Goal: Task Accomplishment & Management: Use online tool/utility

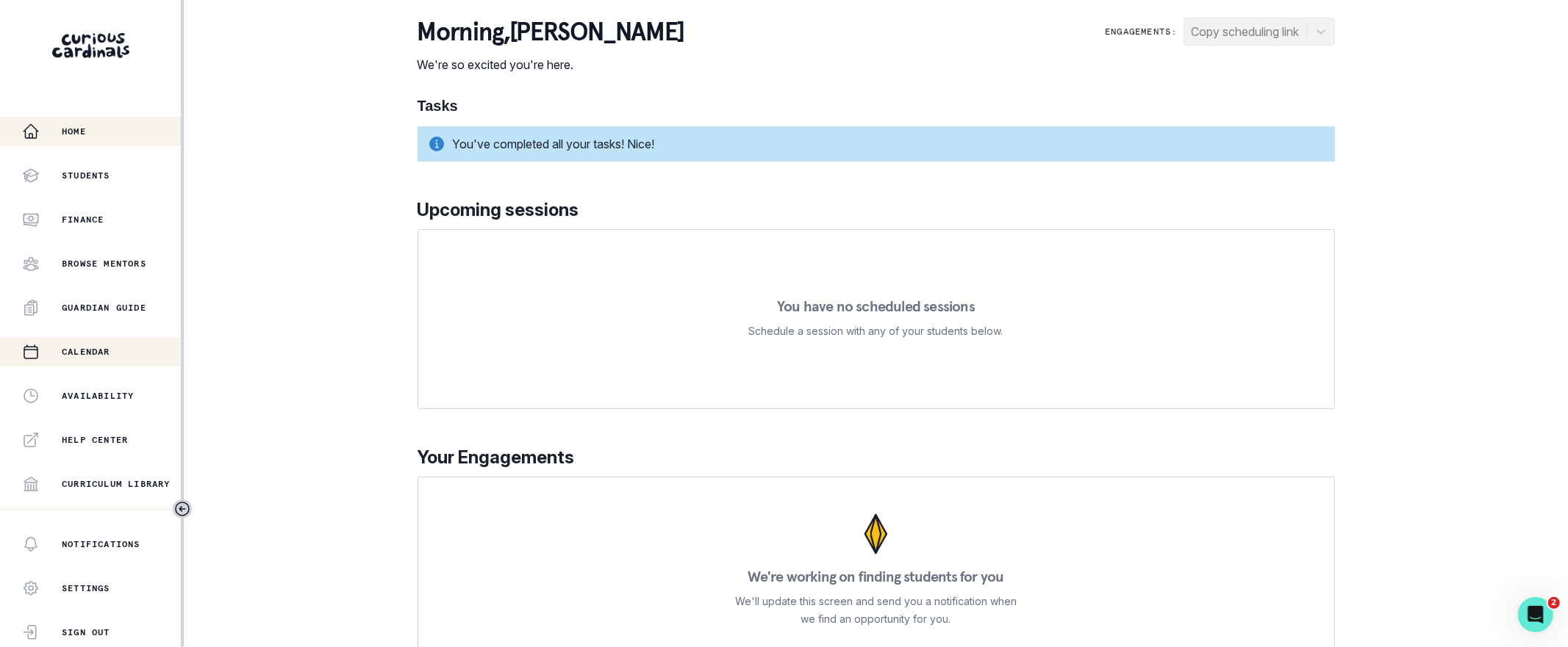
scroll to position [253, 0]
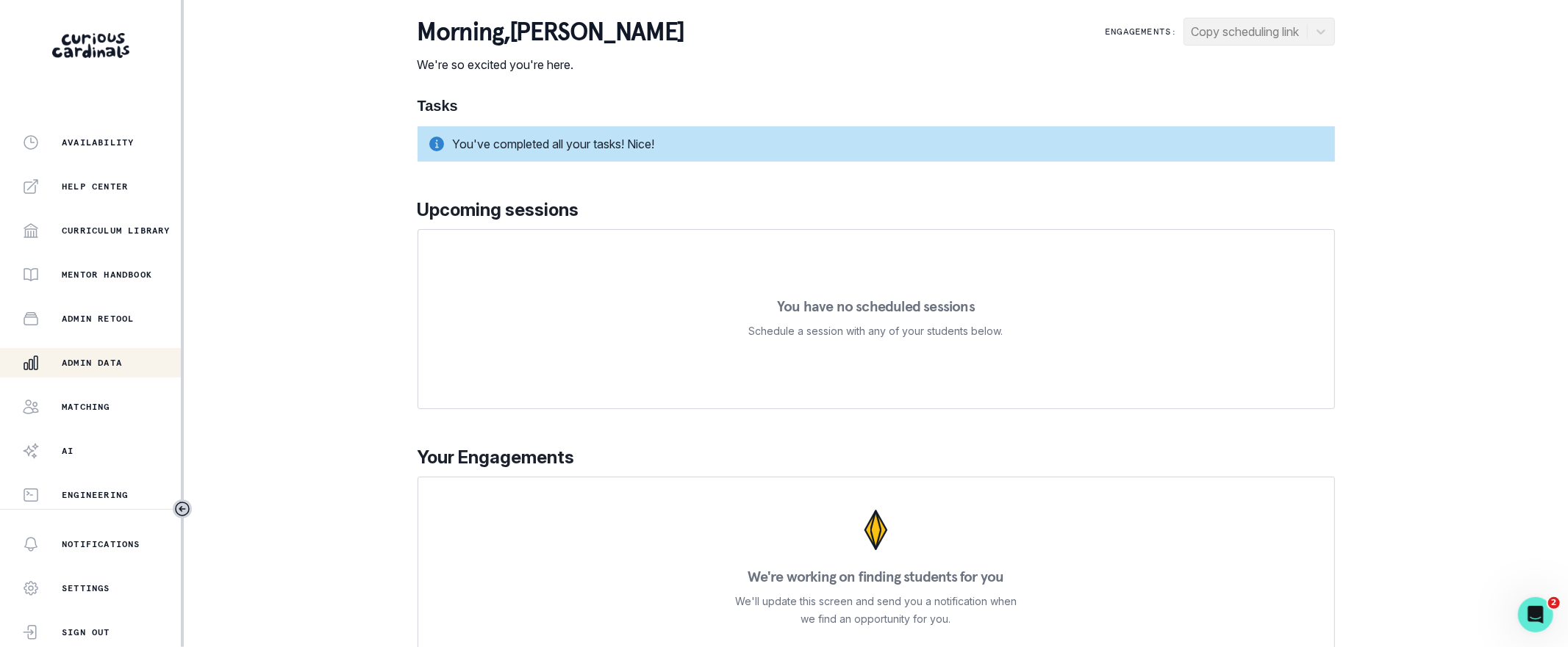
click at [90, 362] on p "Admin Data" at bounding box center [92, 363] width 60 height 12
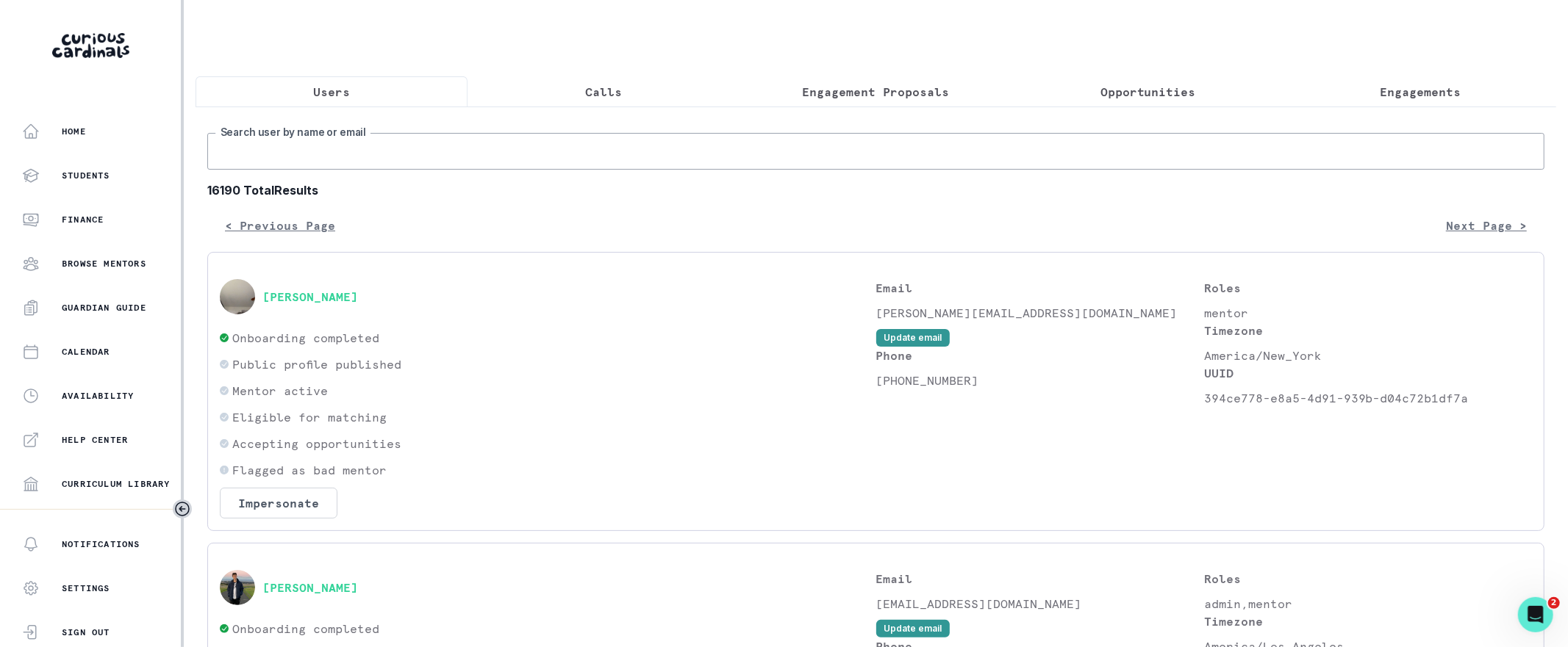
click at [528, 163] on input "Search user by name or email" at bounding box center [875, 151] width 1336 height 36
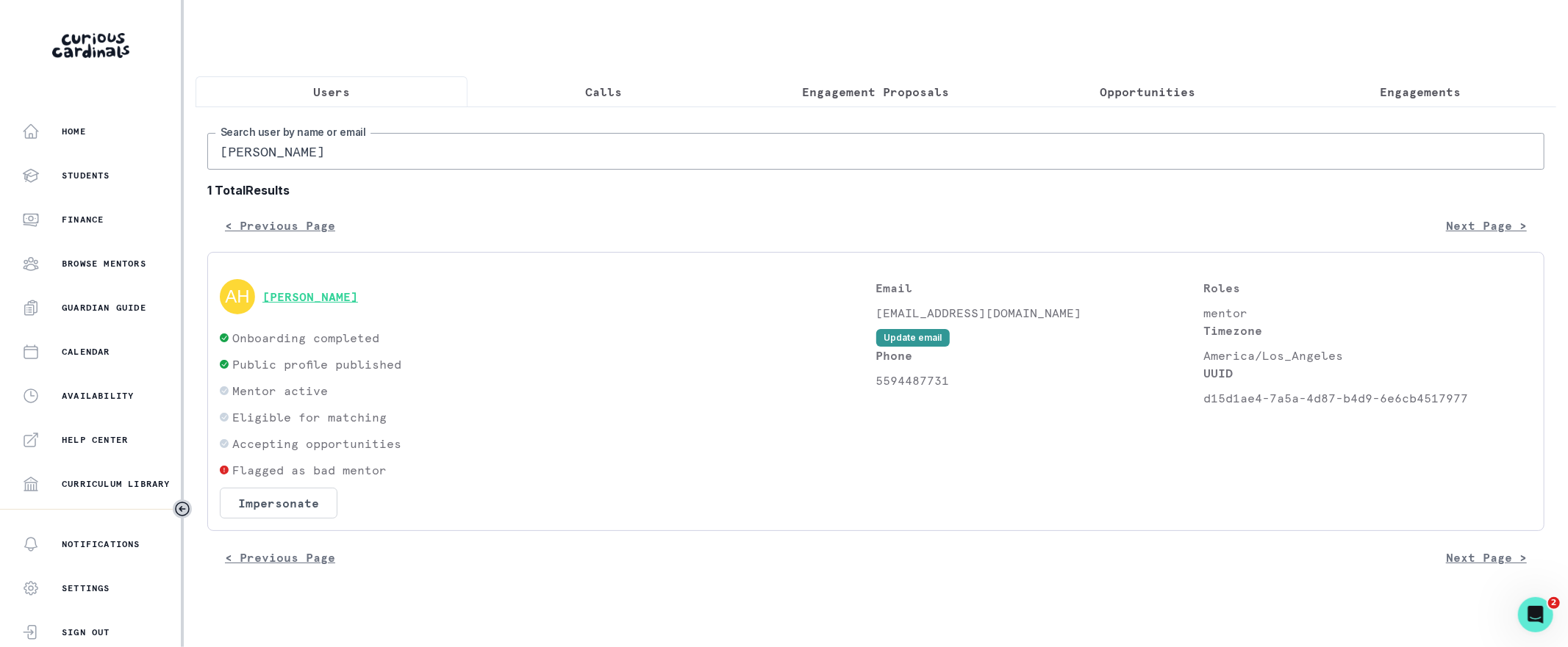
click at [340, 293] on button "[PERSON_NAME]" at bounding box center [310, 297] width 96 height 15
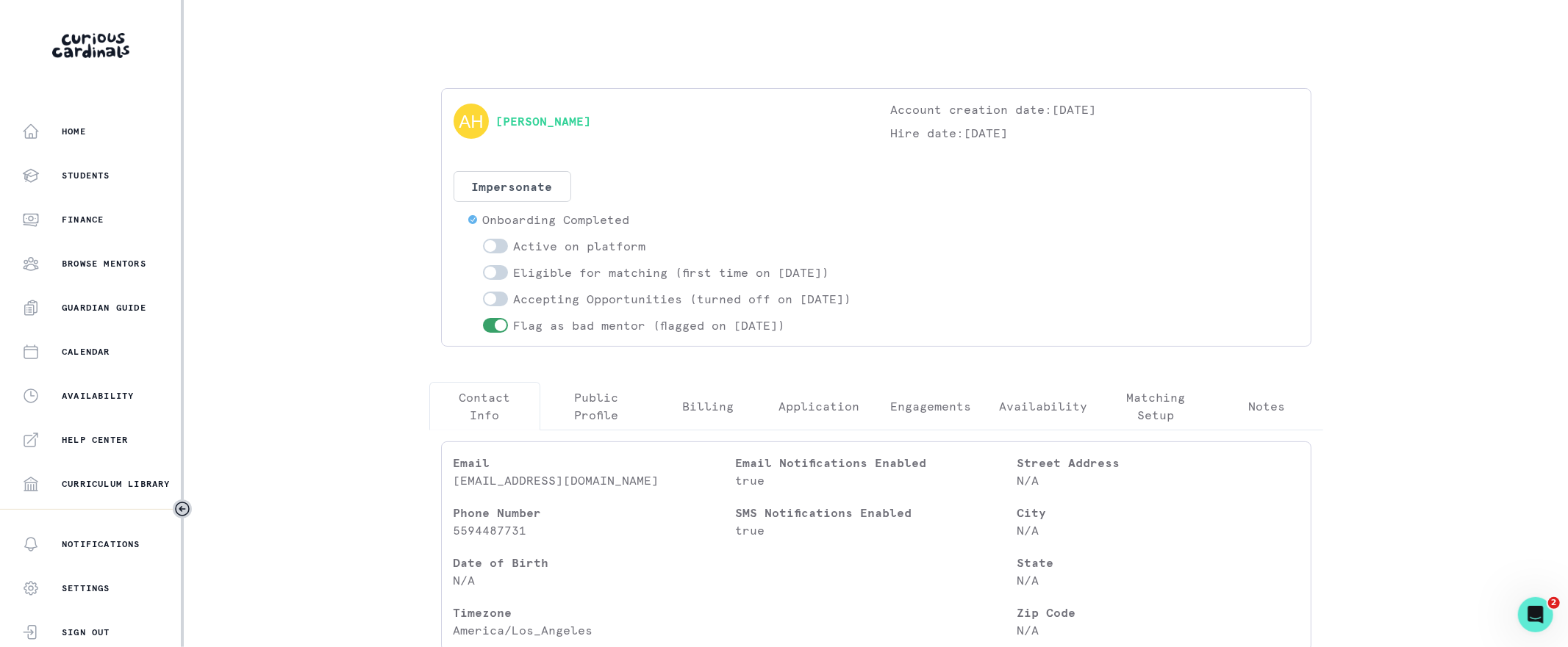
click at [889, 418] on button "Engagements" at bounding box center [930, 406] width 112 height 48
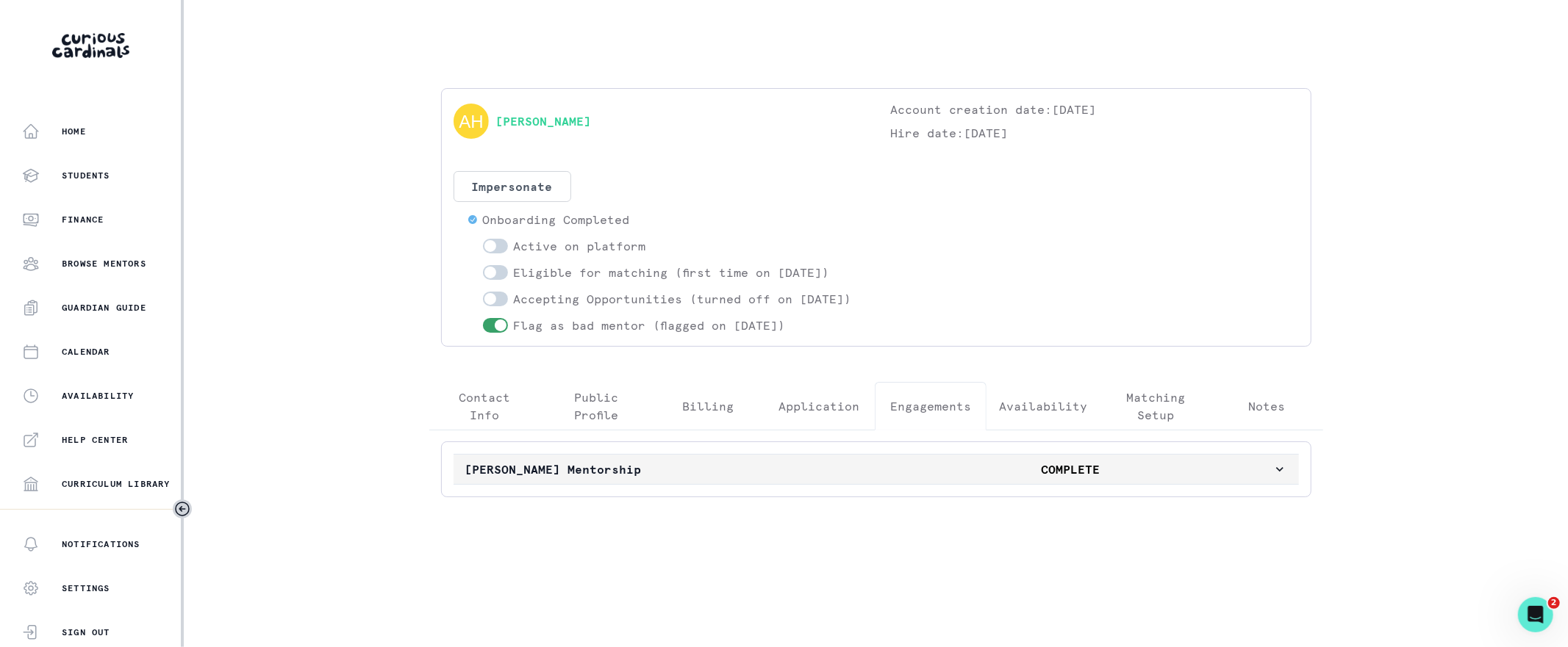
click at [838, 478] on p "[PERSON_NAME] Mentorship" at bounding box center [666, 468] width 404 height 17
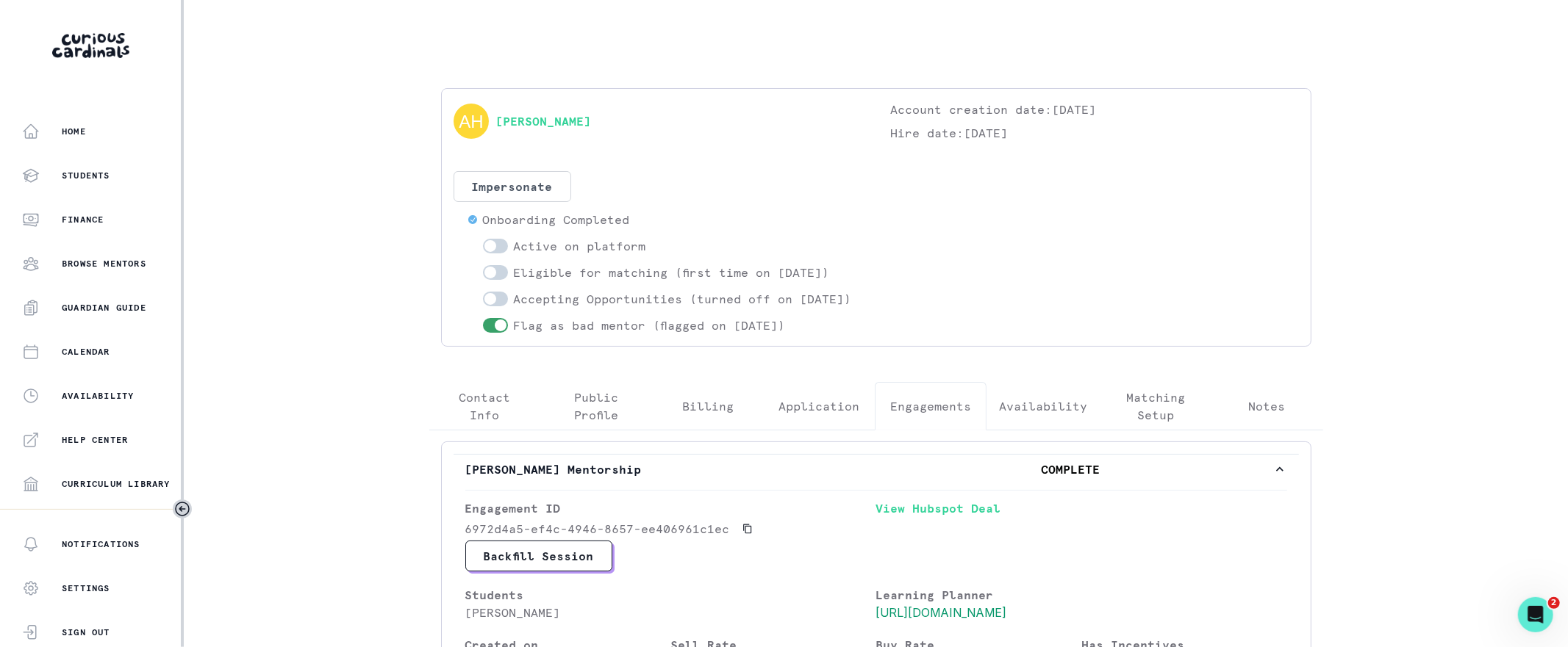
click at [367, 226] on div "Home Students Finance Browse Mentors Guardian Guide Calendar Availability Help …" at bounding box center [784, 324] width 1568 height 647
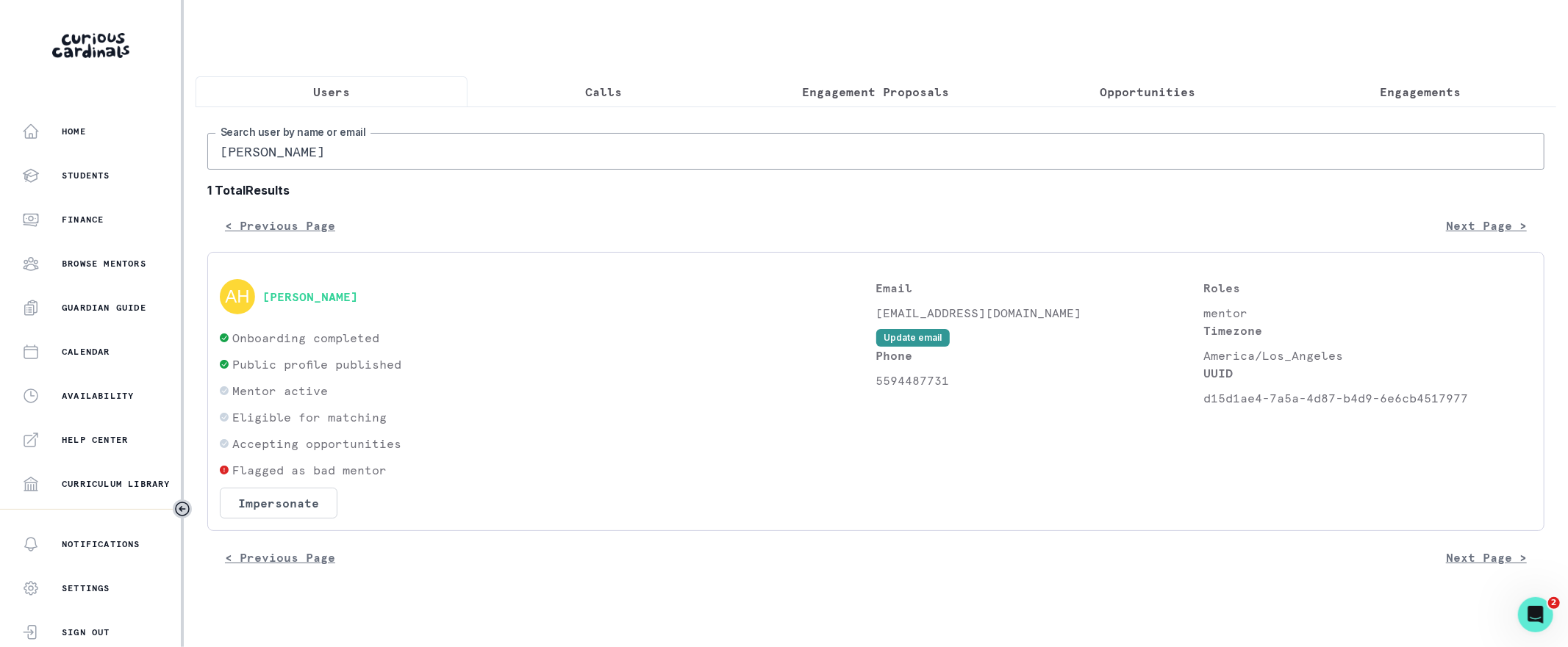
click at [363, 135] on input "[PERSON_NAME]" at bounding box center [875, 151] width 1336 height 36
paste input "nu Solola"
type input "[PERSON_NAME]"
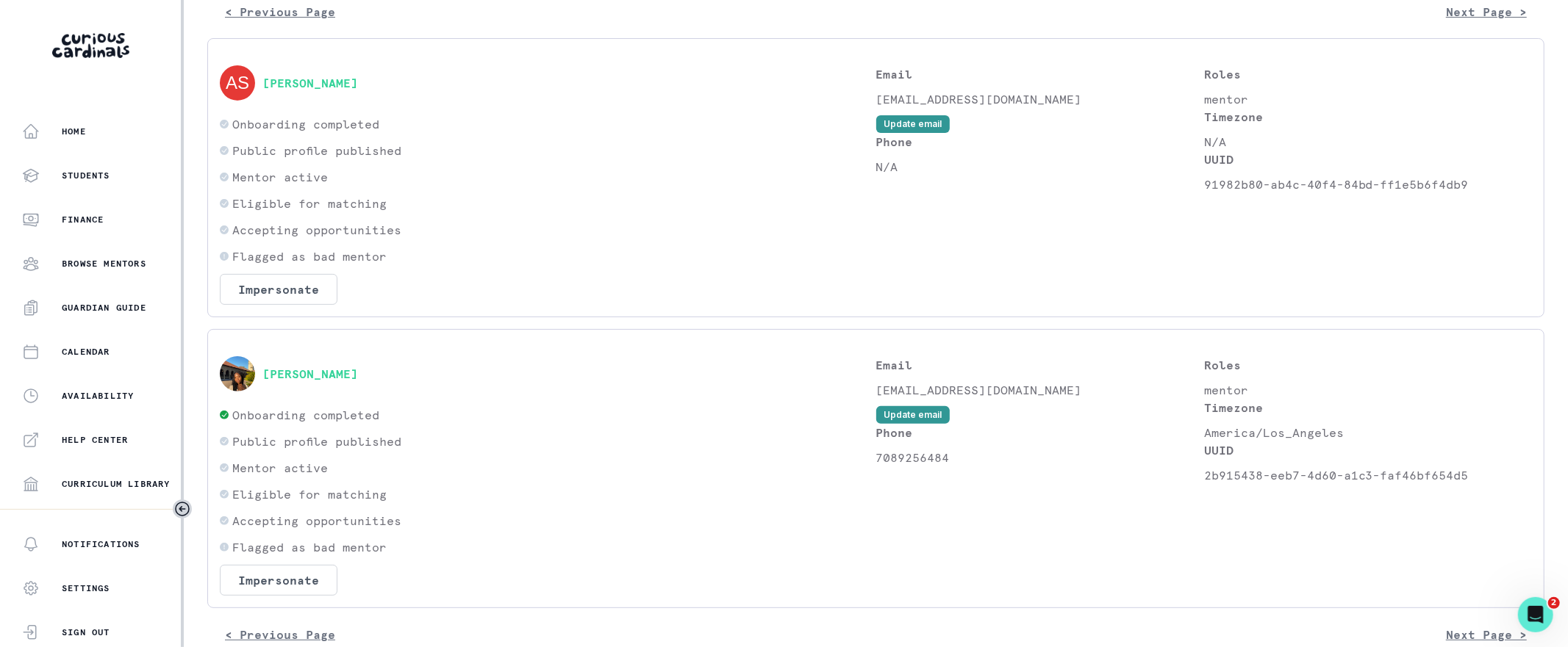
scroll to position [241, 0]
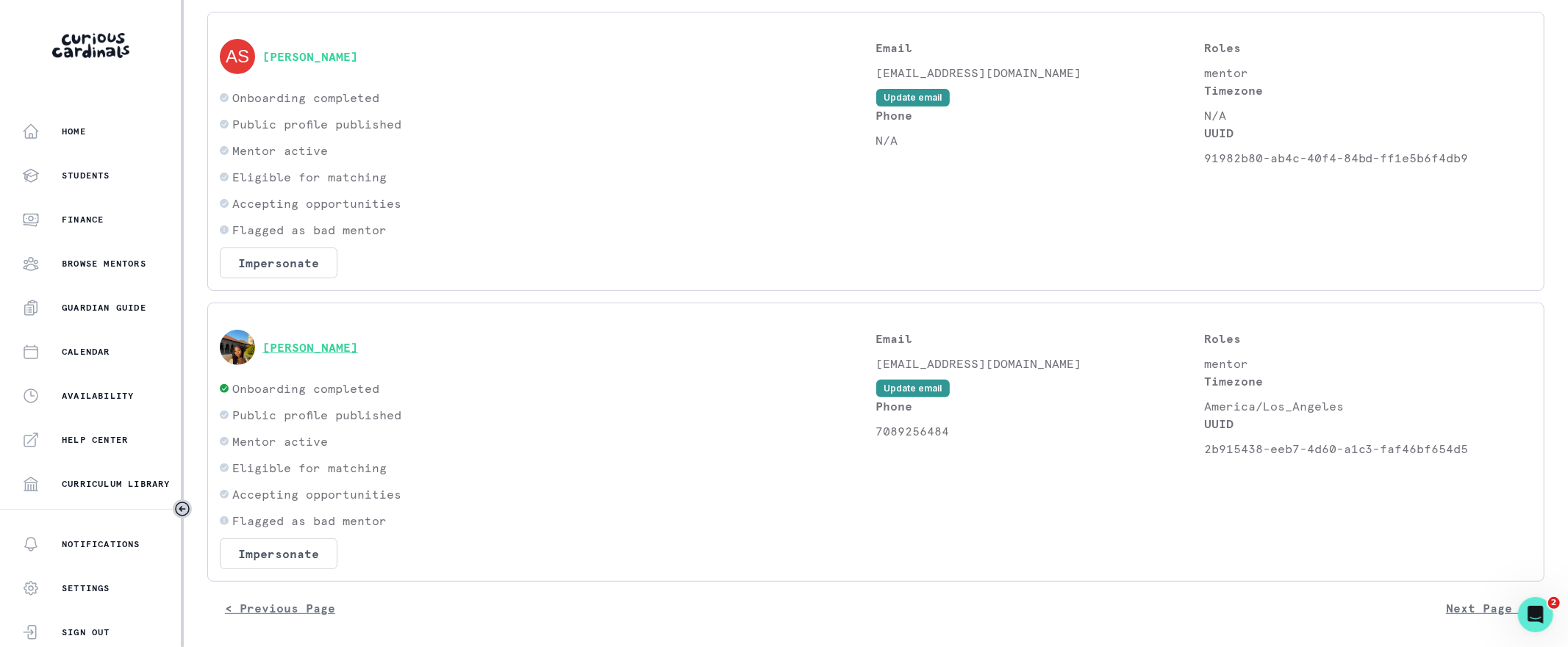
click at [296, 349] on button "[PERSON_NAME]" at bounding box center [310, 347] width 96 height 15
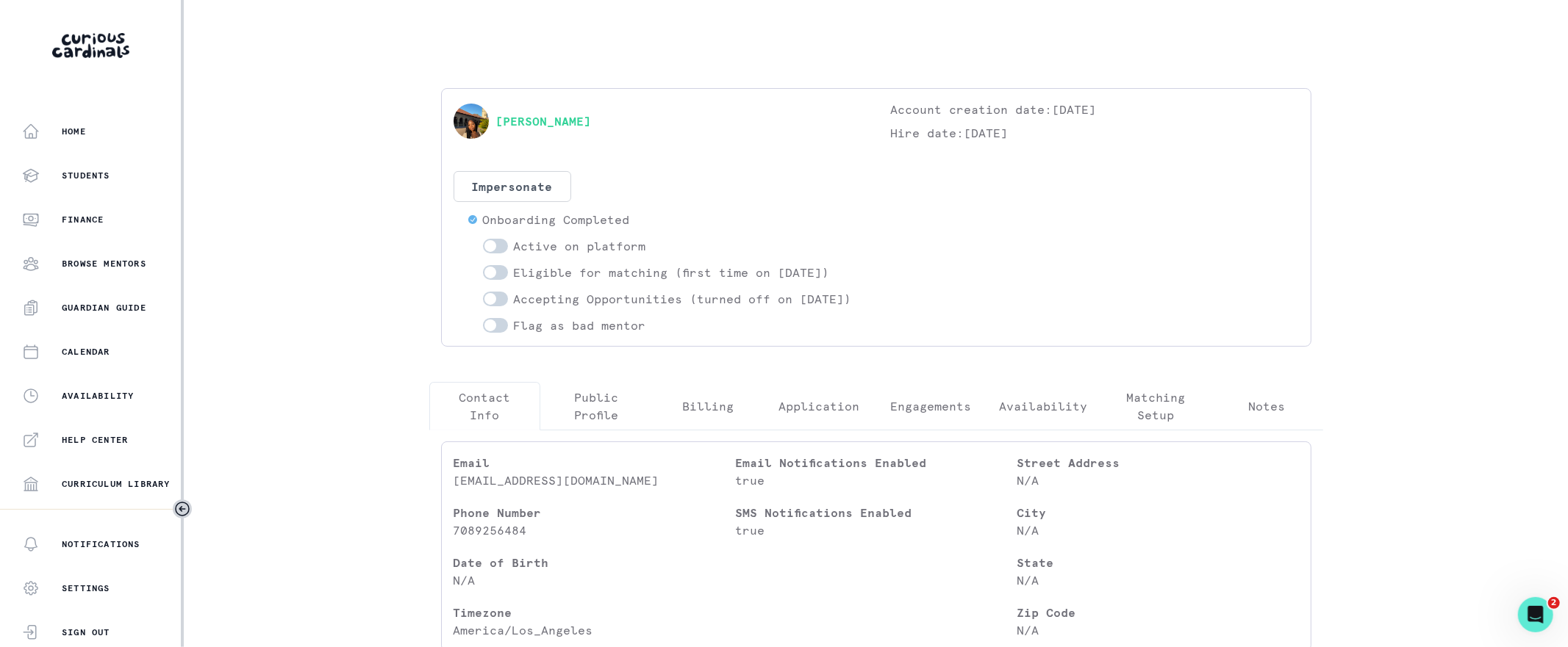
click at [934, 415] on p "Engagements" at bounding box center [930, 406] width 81 height 17
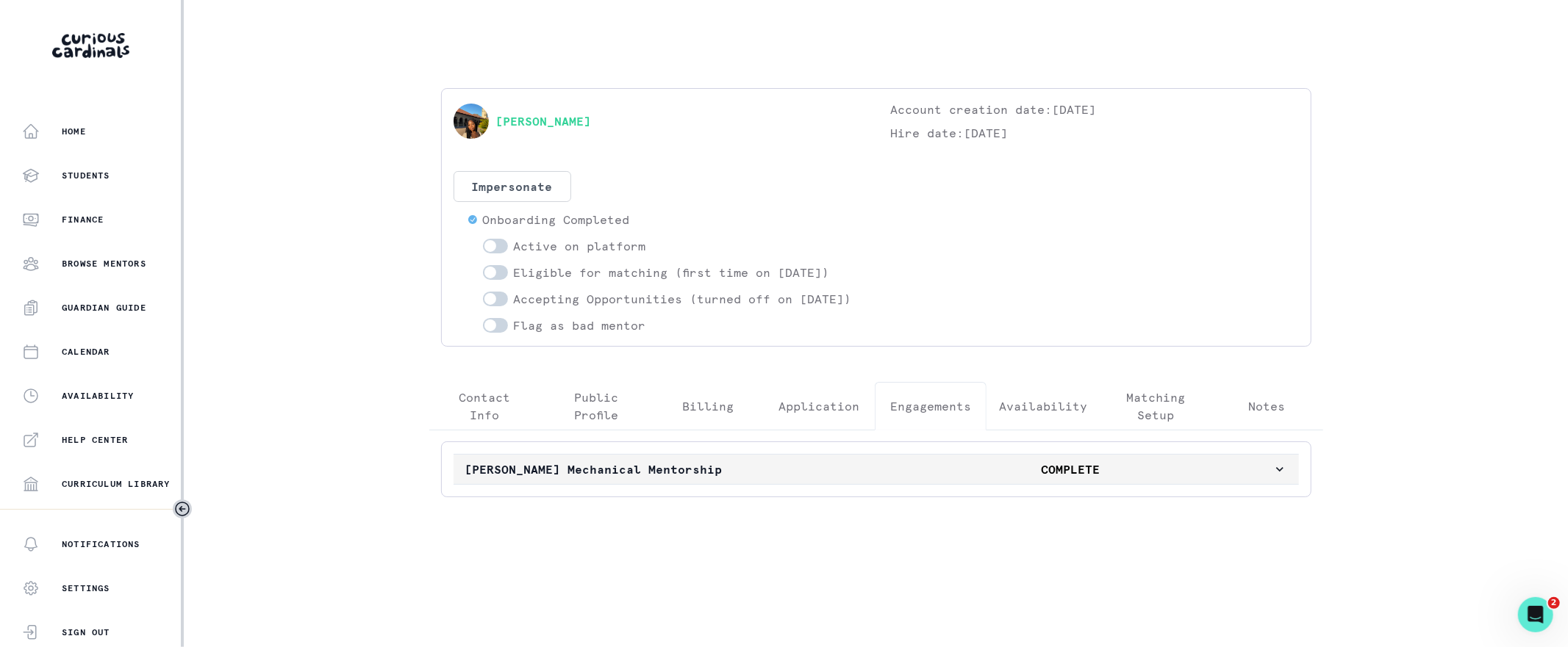
click at [834, 478] on p "[PERSON_NAME] Mechanical Mentorship" at bounding box center [666, 468] width 404 height 17
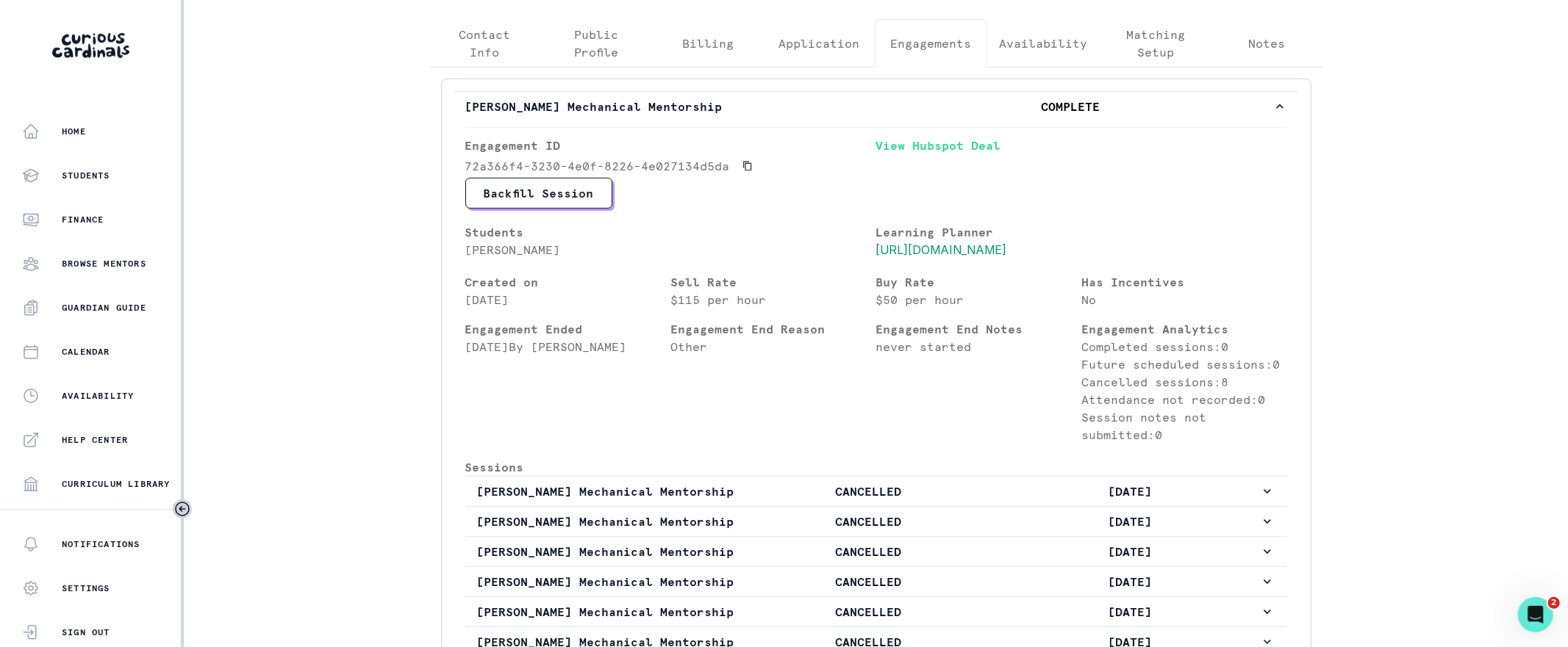
scroll to position [191, 0]
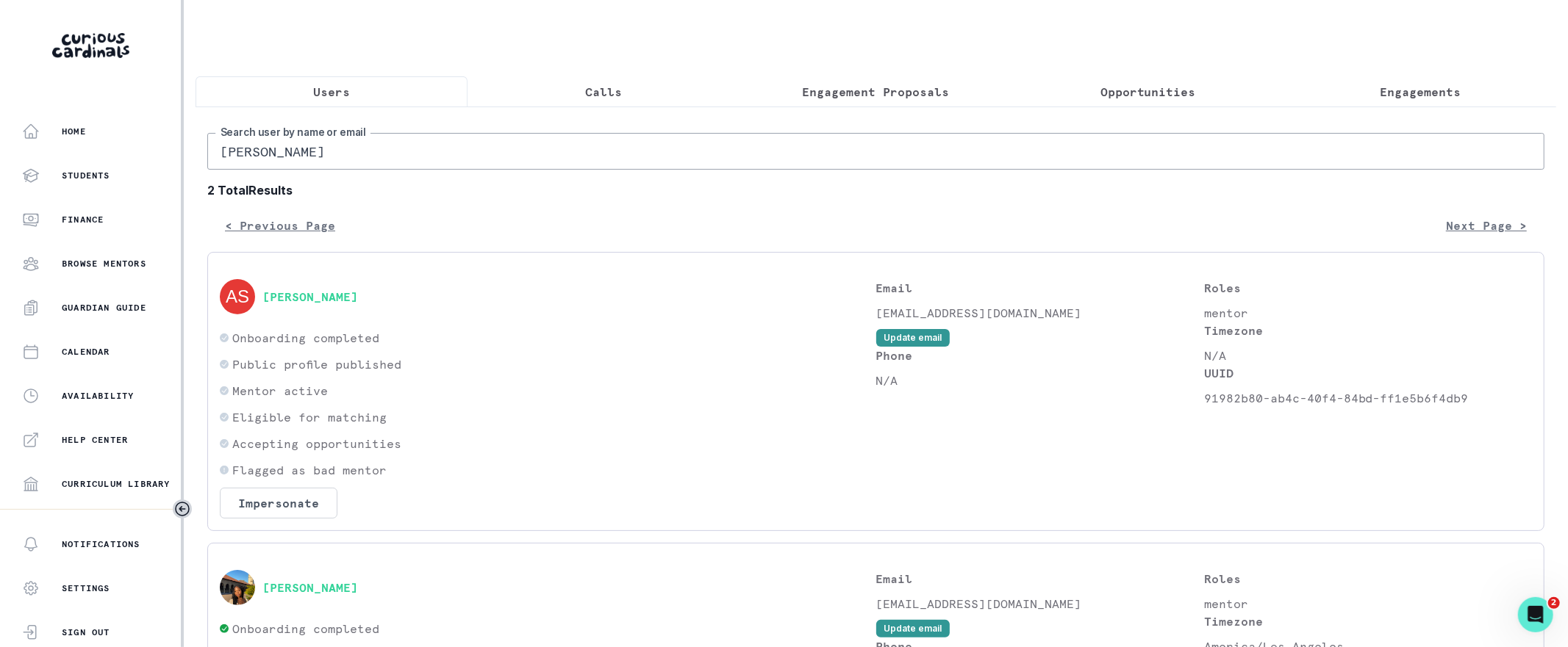
click at [313, 150] on input "[PERSON_NAME]" at bounding box center [875, 151] width 1336 height 36
paste input "[PERSON_NAME]"
type input "[PERSON_NAME]"
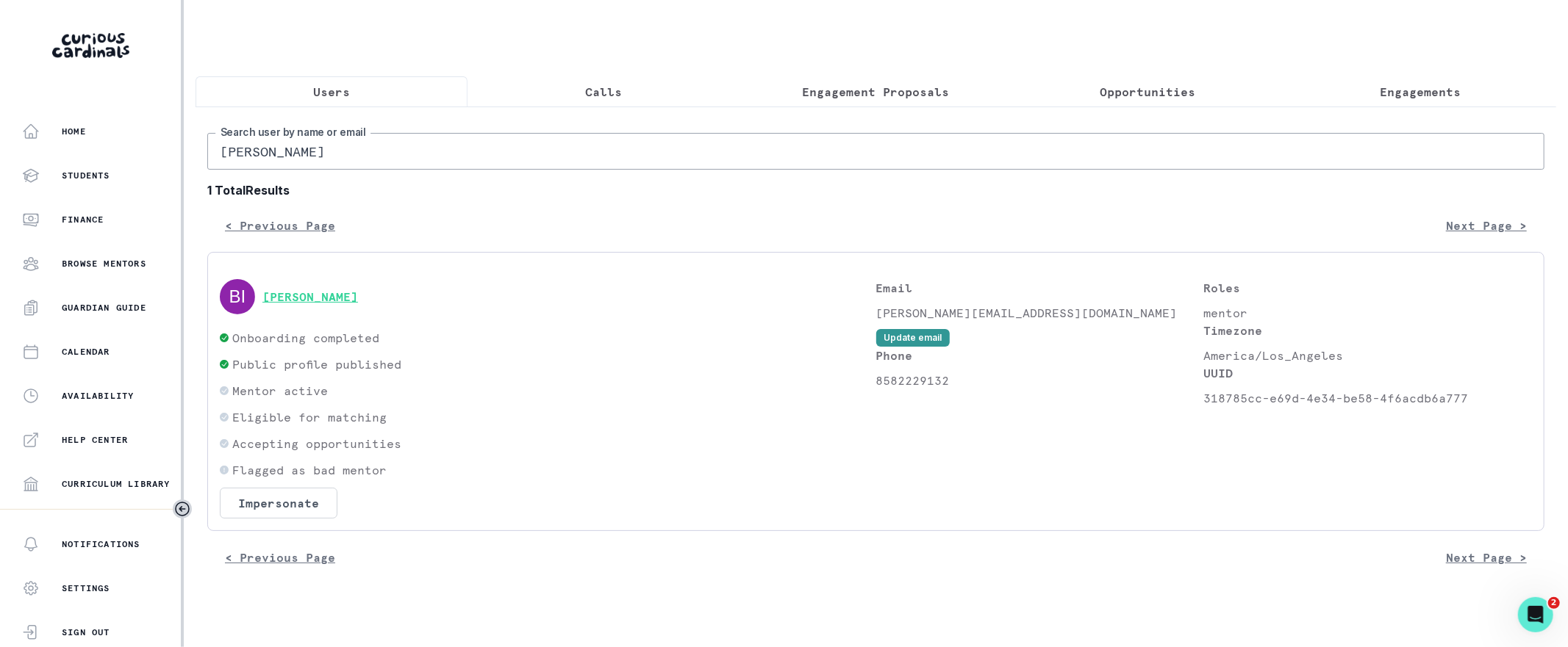
click at [287, 295] on button "[PERSON_NAME]" at bounding box center [310, 297] width 96 height 15
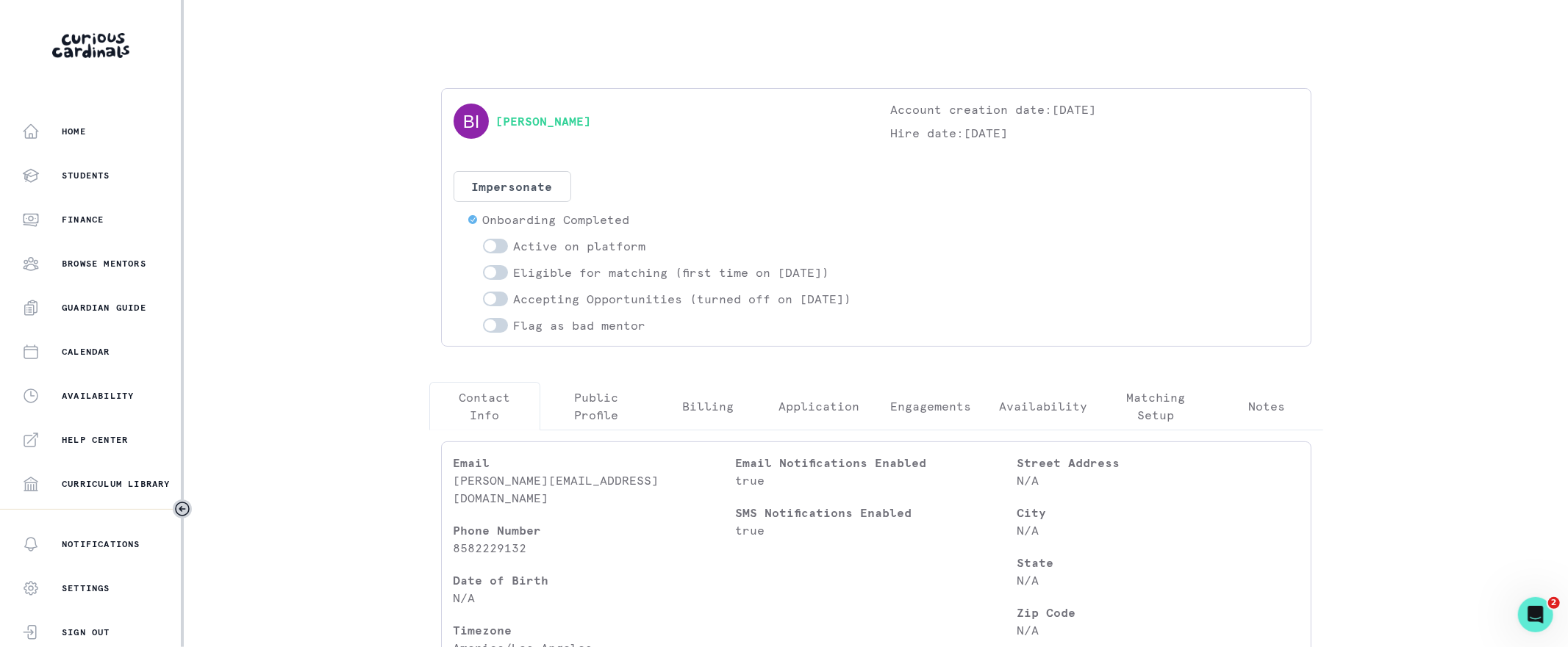
click at [946, 415] on p "Engagements" at bounding box center [930, 406] width 81 height 17
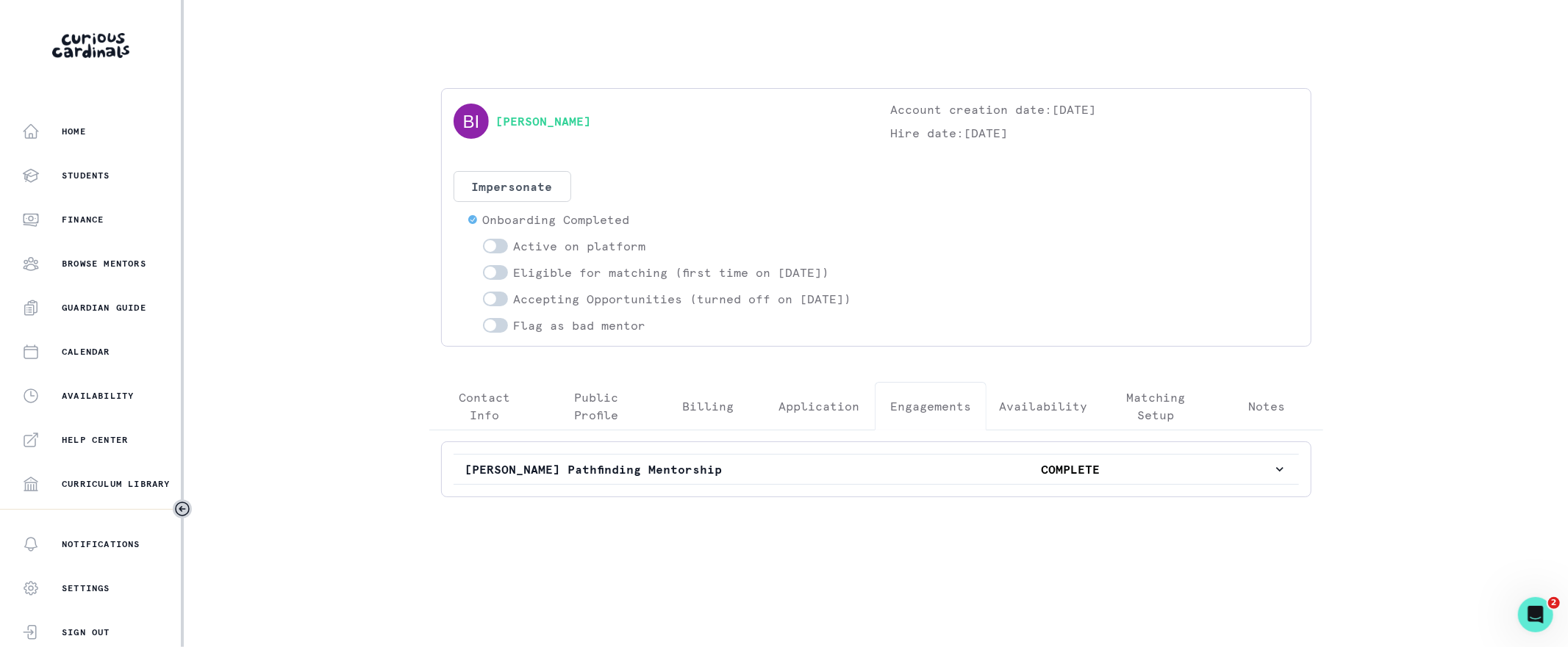
drag, startPoint x: 803, startPoint y: 478, endPoint x: 799, endPoint y: 467, distance: 11.7
click at [803, 478] on p "[PERSON_NAME] Pathfinding Mentorship" at bounding box center [666, 468] width 404 height 17
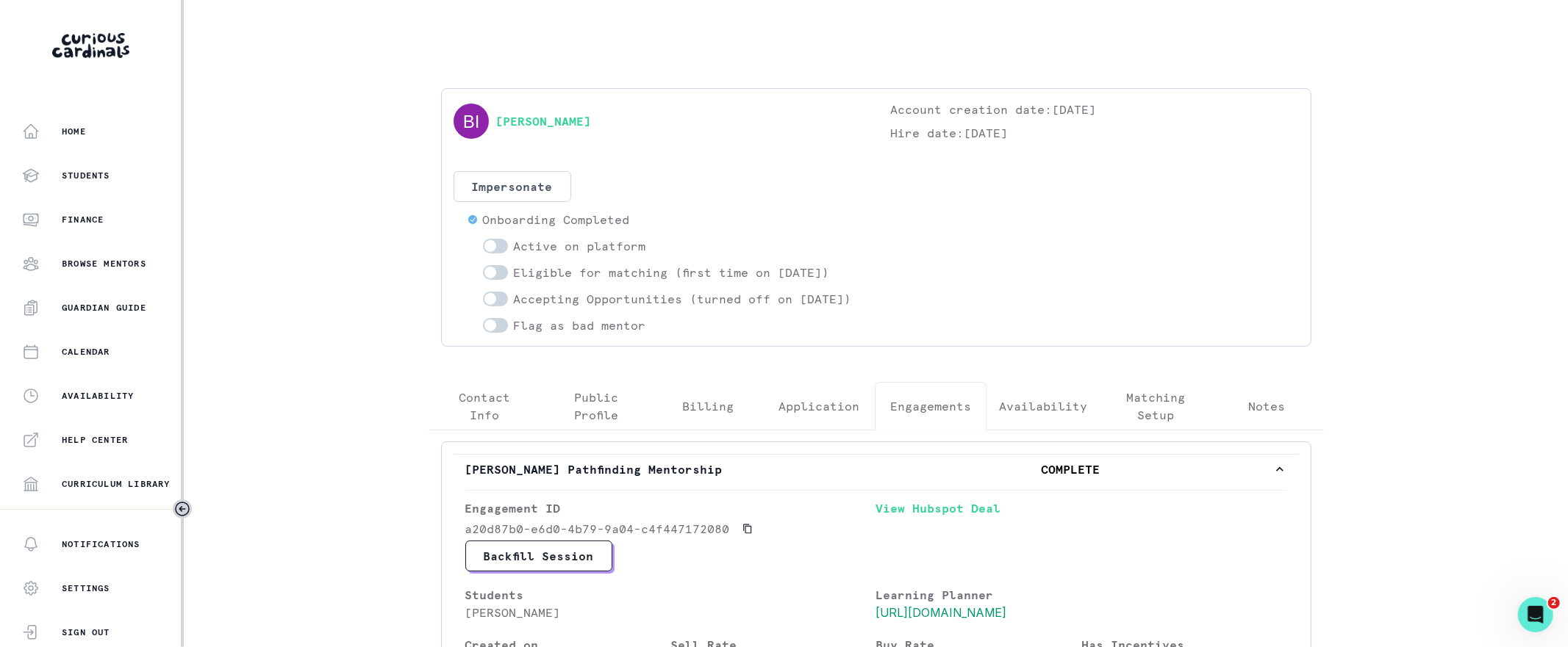
click at [471, 147] on div "[PERSON_NAME] Account creation date: [DATE] Hire date: [DATE] Impersonate Confi…" at bounding box center [875, 217] width 845 height 233
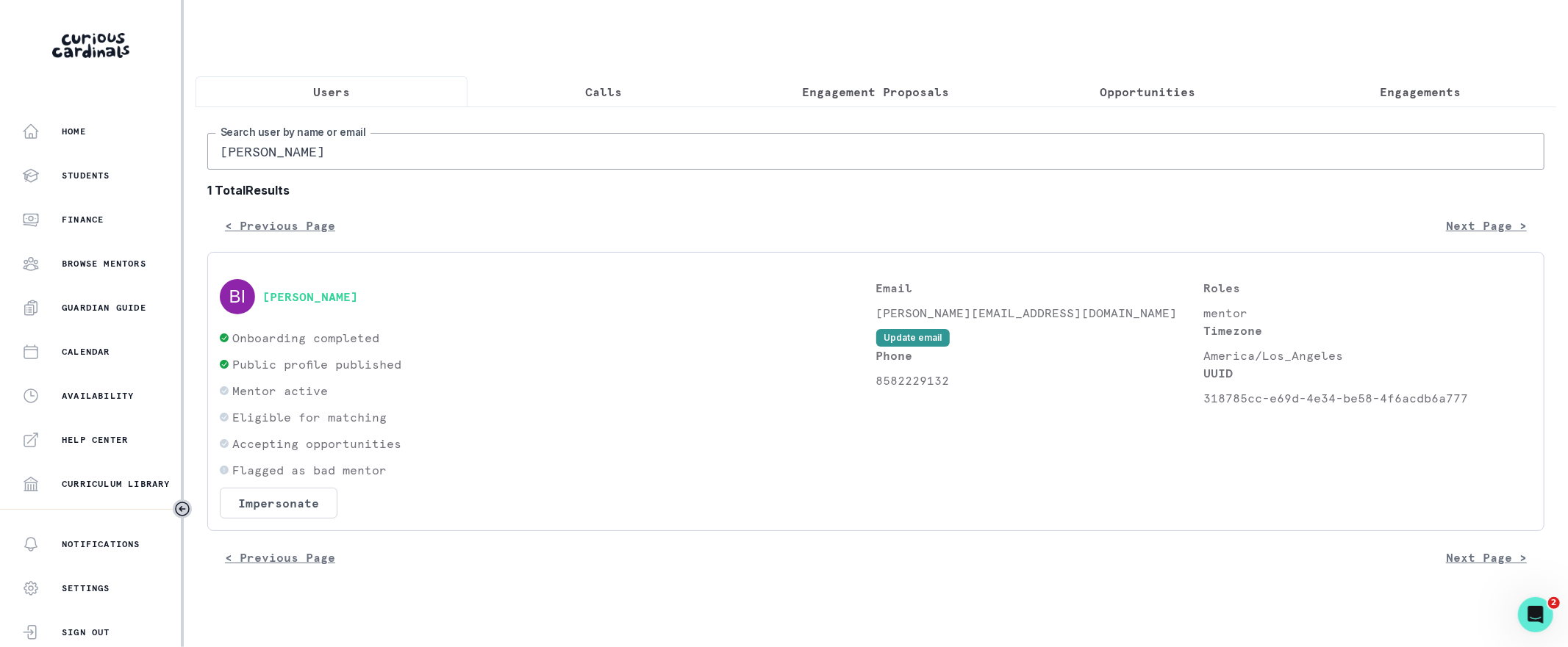
click at [427, 149] on input "[PERSON_NAME]" at bounding box center [875, 151] width 1336 height 36
paste input "[PERSON_NAME]"
type input "[PERSON_NAME]"
click at [316, 285] on div "[PERSON_NAME]" at bounding box center [548, 296] width 656 height 36
click at [311, 294] on button "[PERSON_NAME]" at bounding box center [310, 297] width 96 height 15
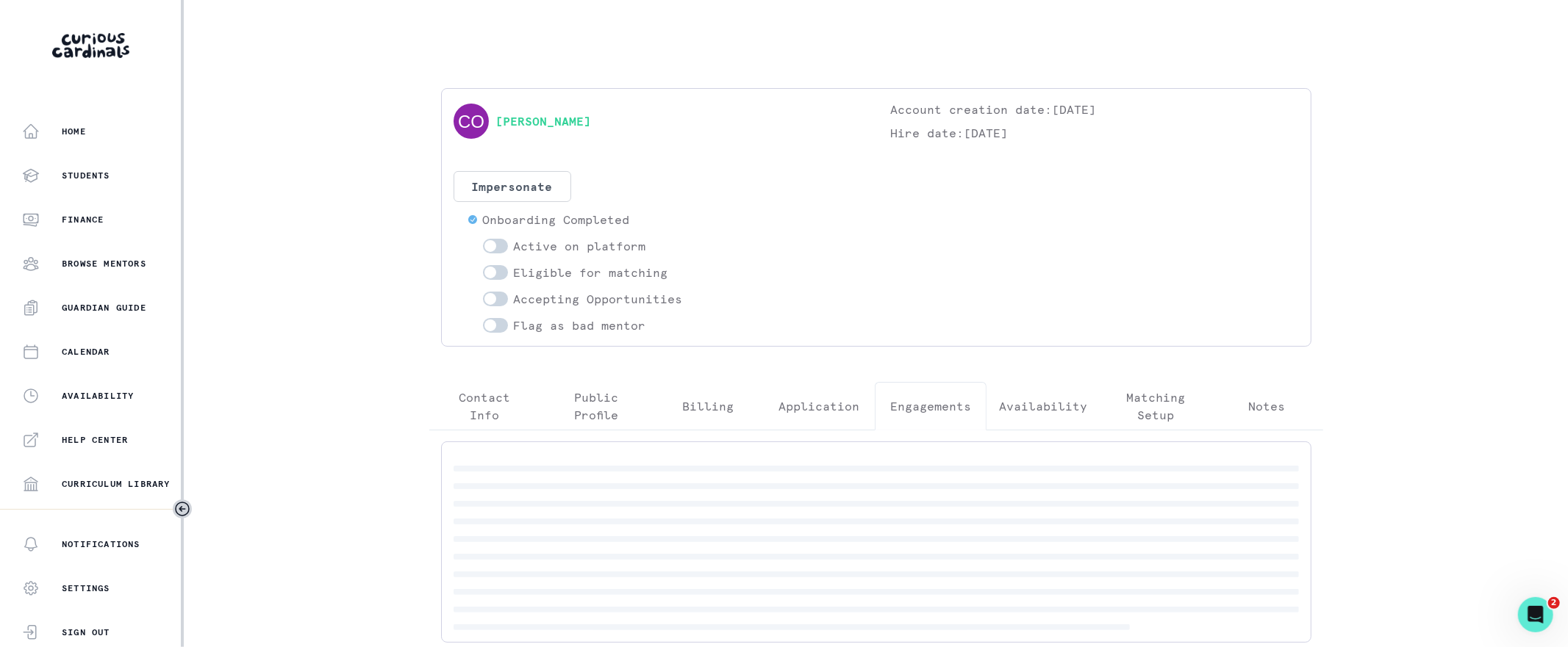
click at [941, 406] on p "Engagements" at bounding box center [930, 406] width 81 height 17
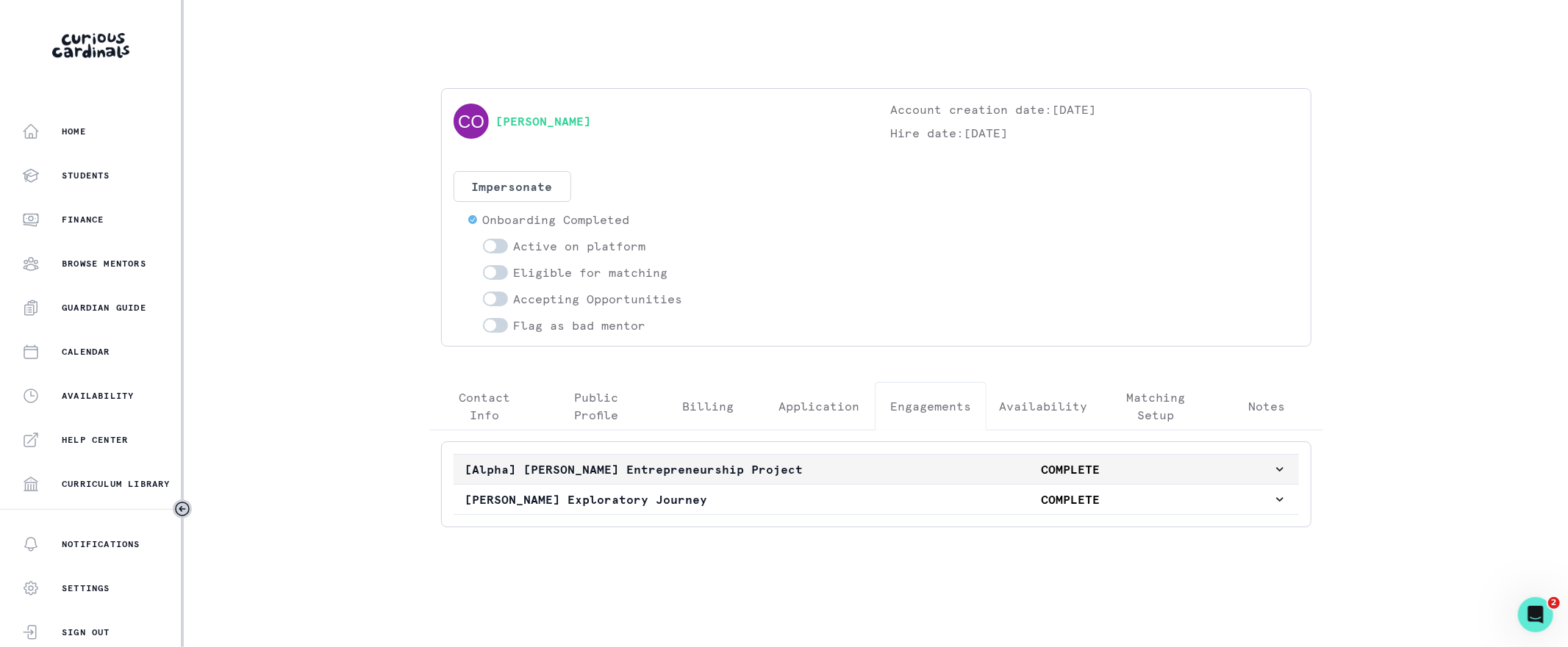
click at [867, 478] on p "[Alpha] [PERSON_NAME] Entrepreneurship Project" at bounding box center [666, 468] width 404 height 17
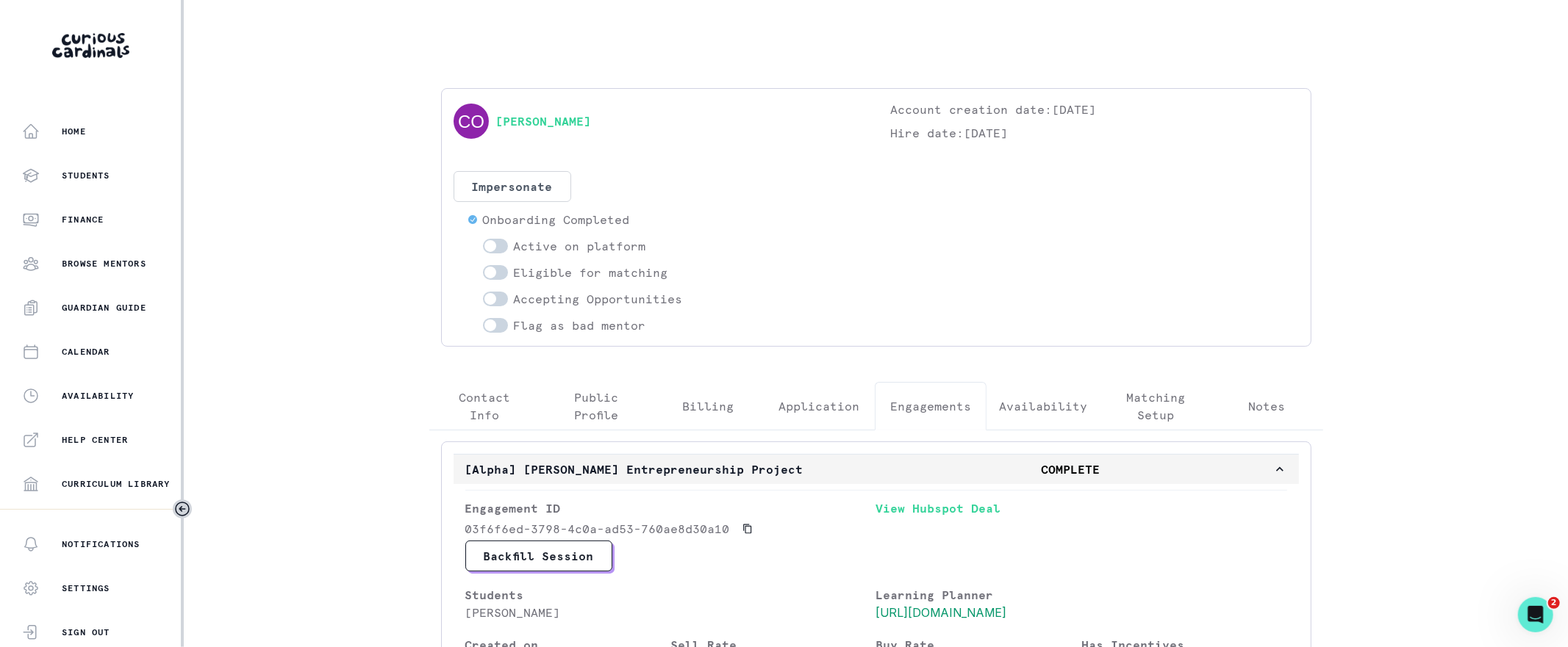
scroll to position [507, 0]
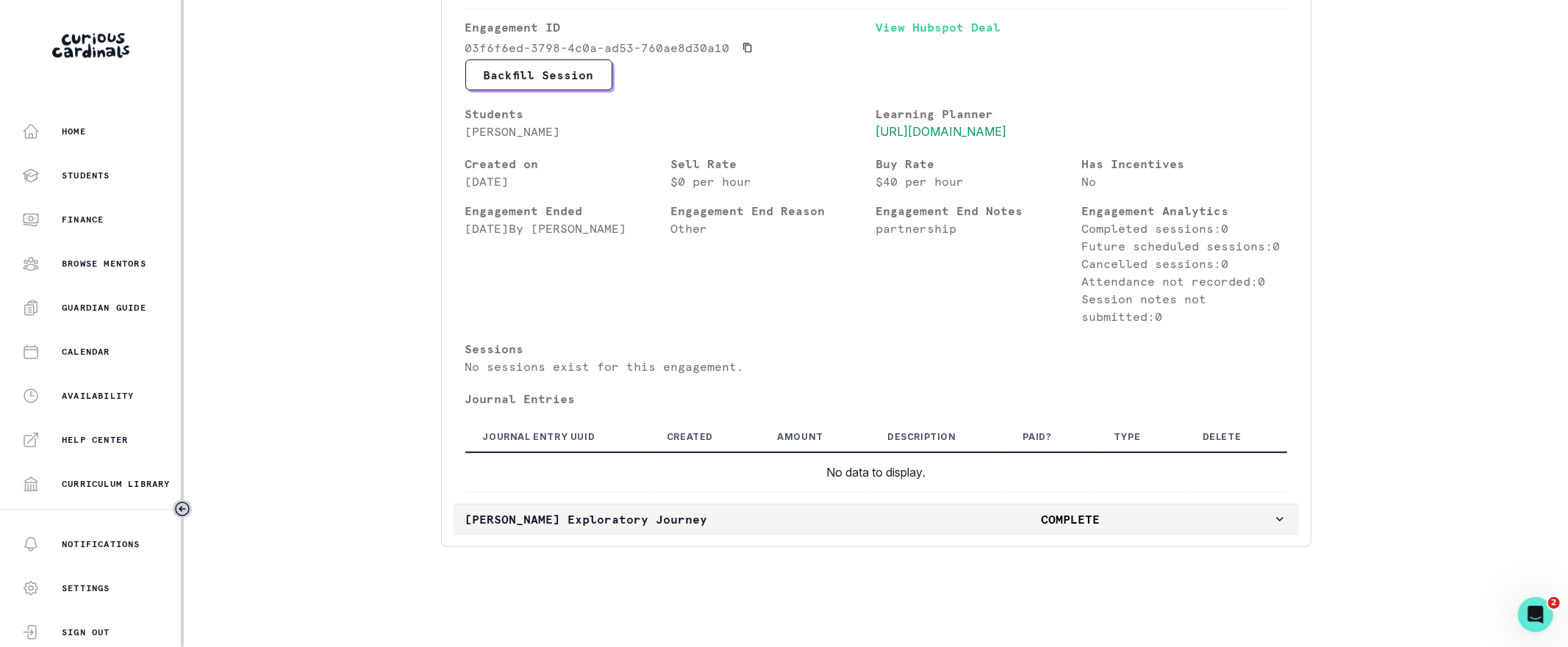
click at [851, 522] on p "[PERSON_NAME] Exploratory Journey" at bounding box center [666, 519] width 404 height 17
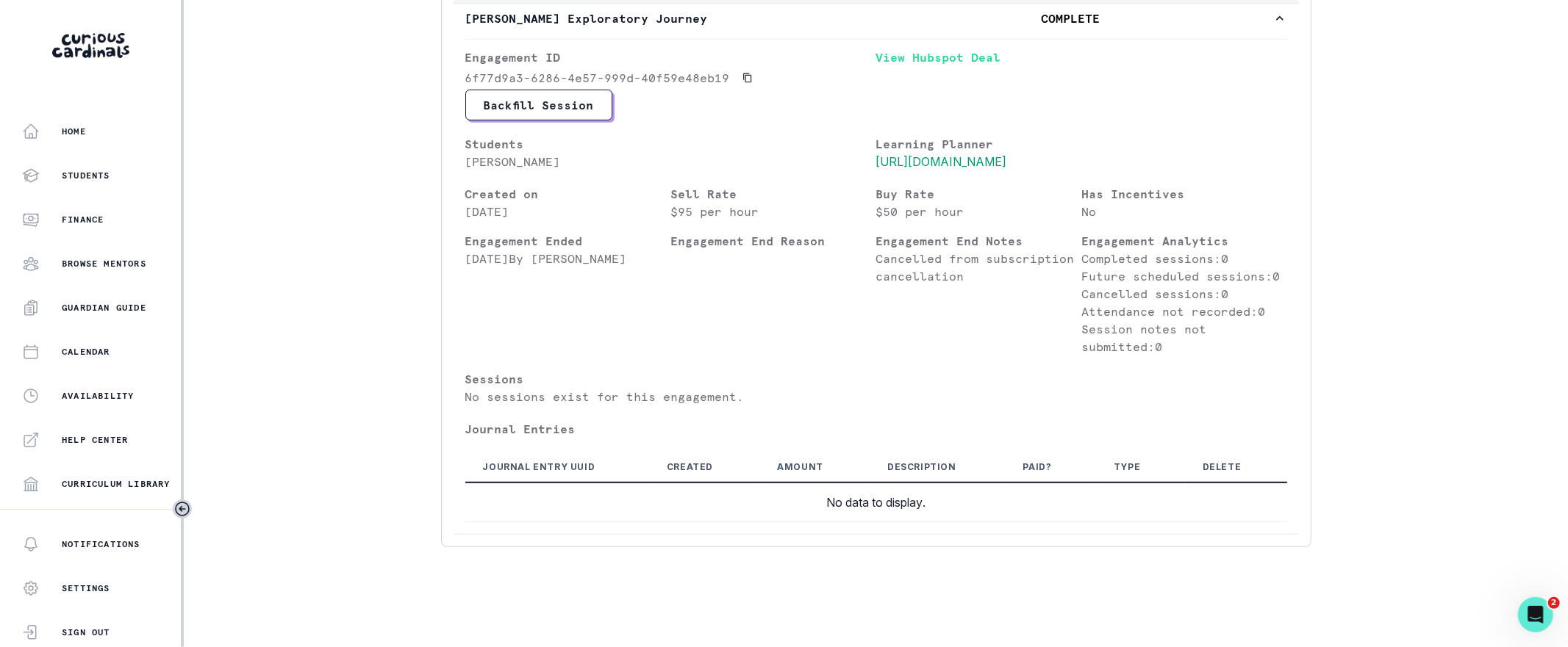
scroll to position [0, 0]
